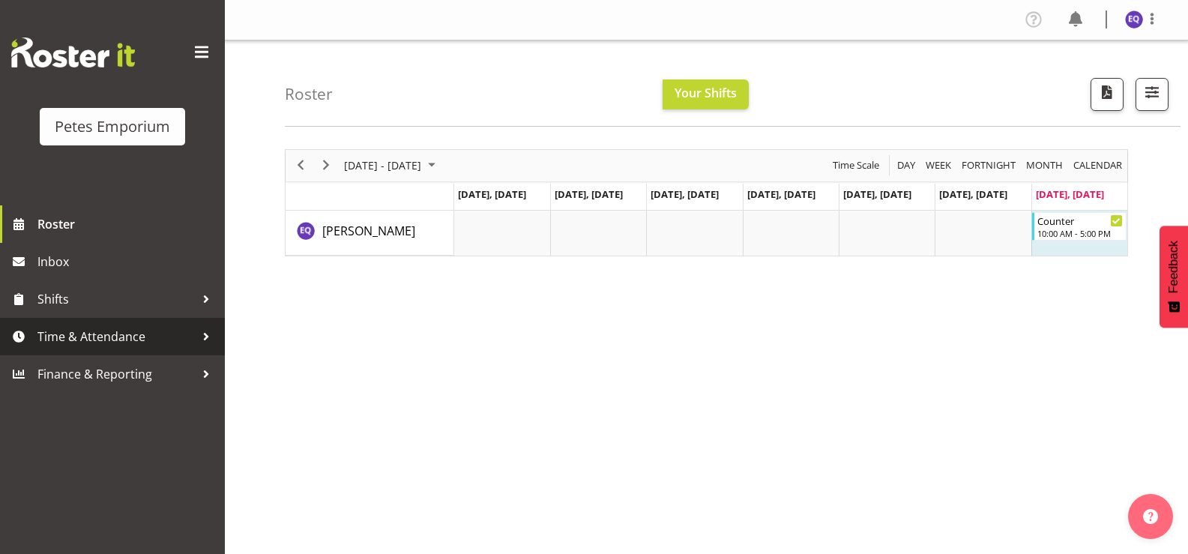
click at [116, 348] on link "Time & Attendance" at bounding box center [112, 336] width 225 height 37
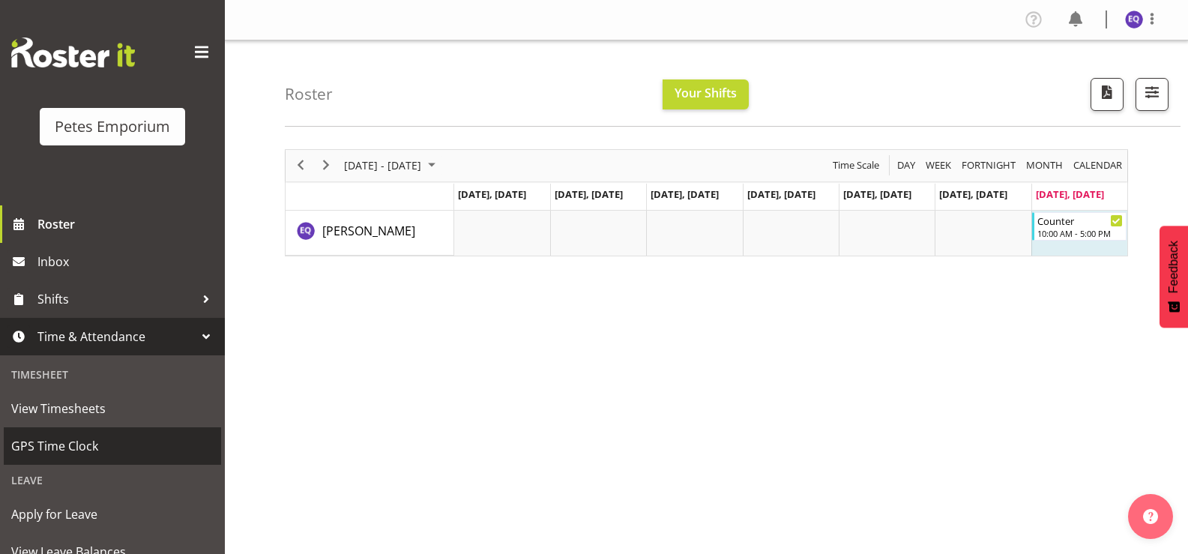
click at [89, 449] on span "GPS Time Clock" at bounding box center [112, 446] width 202 height 22
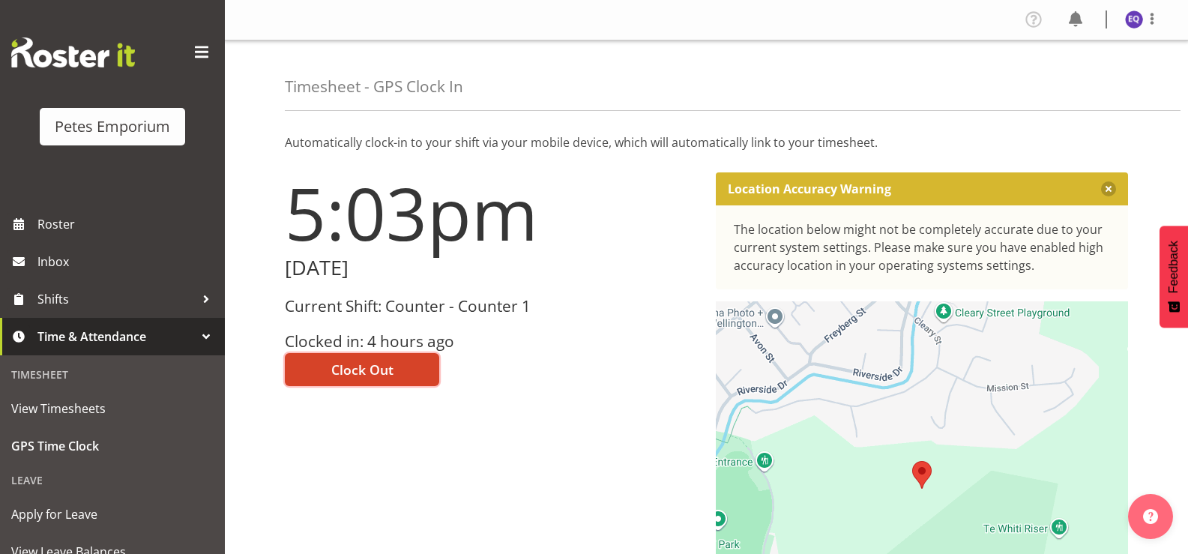
click at [356, 373] on span "Clock Out" at bounding box center [362, 369] width 62 height 19
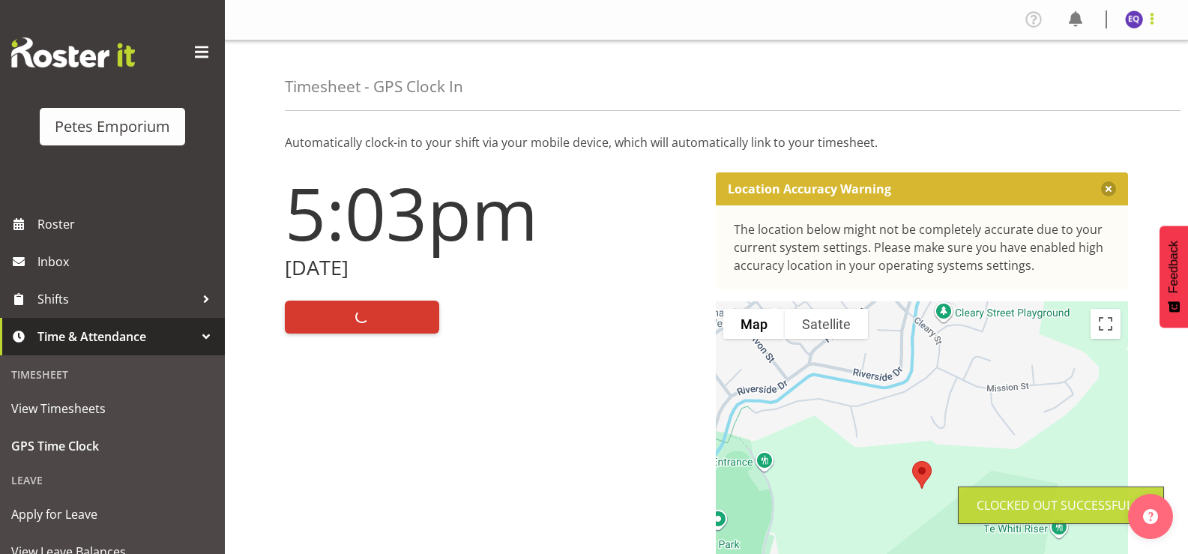
click at [1153, 22] on span at bounding box center [1152, 19] width 18 height 18
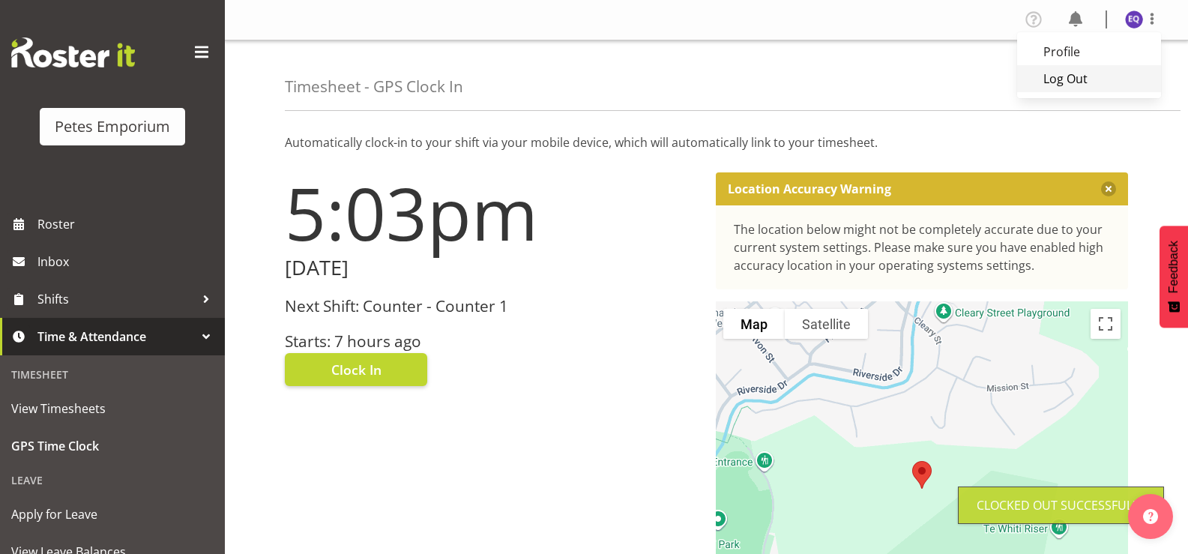
click at [1087, 78] on link "Log Out" at bounding box center [1089, 78] width 144 height 27
